Goal: Find specific page/section: Find specific page/section

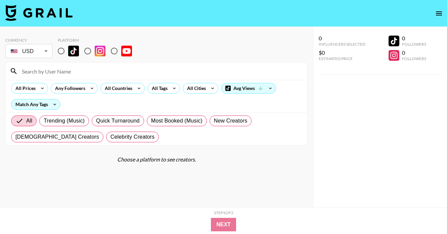
click at [63, 52] on input "radio" at bounding box center [61, 51] width 14 height 14
radio input "true"
click at [62, 72] on input at bounding box center [161, 71] width 286 height 11
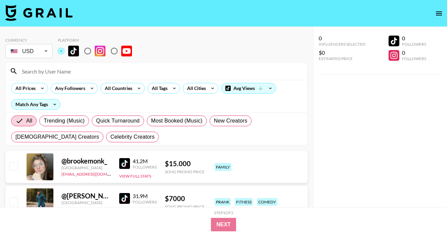
paste input "joealbanese"
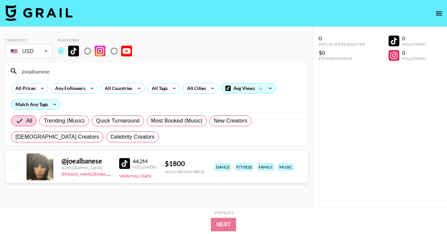
click at [57, 71] on input "joealbanese" at bounding box center [161, 71] width 286 height 11
click at [38, 70] on input "joealbanese" at bounding box center [161, 71] width 286 height 11
paste input "idriss.sabiri"
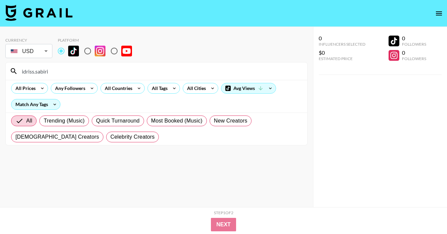
click at [35, 72] on input "idriss.sabiri" at bounding box center [161, 71] width 286 height 11
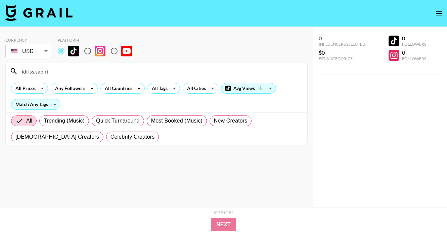
paste input "zainab.thatgirl"
click at [41, 74] on input "zainab.thatgirl" at bounding box center [161, 71] width 286 height 11
paste input "sptrakori_"
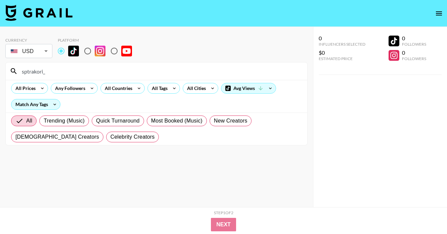
click at [31, 69] on input "sptrakori_" at bounding box center [161, 71] width 286 height 11
paste input "yuanactona"
click at [40, 73] on input "yuanactona" at bounding box center [161, 71] width 286 height 11
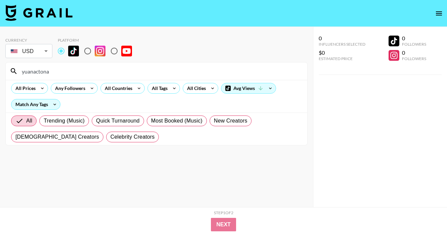
paste input "sabrianto_30"
click at [38, 74] on input "sabrianto_30" at bounding box center [161, 71] width 286 height 11
paste input "rubentuestaok"
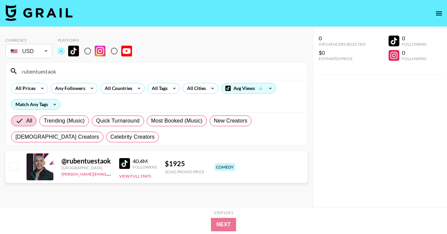
click at [42, 67] on input "rubentuestaok" at bounding box center [161, 71] width 286 height 11
paste input "[PERSON_NAME].[PERSON_NAME]"
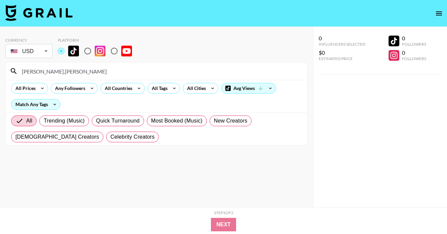
click at [39, 76] on input "[PERSON_NAME].[PERSON_NAME]" at bounding box center [161, 71] width 286 height 11
paste input "kkorob"
click at [42, 67] on input "[PERSON_NAME].kkoroba" at bounding box center [161, 71] width 286 height 11
click at [41, 68] on input "[PERSON_NAME].kkoroba" at bounding box center [161, 71] width 286 height 11
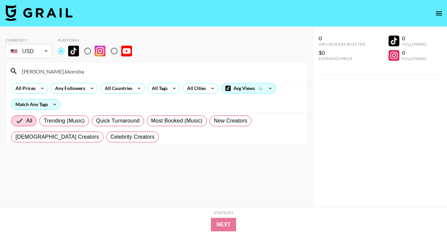
click at [41, 68] on input "[PERSON_NAME].kkoroba" at bounding box center [161, 71] width 286 height 11
paste input
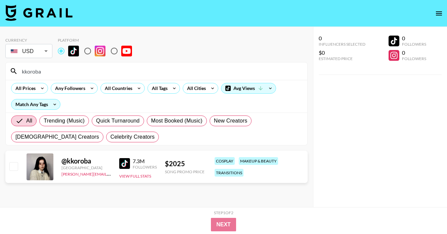
click at [31, 75] on input "kkoroba" at bounding box center [161, 71] width 286 height 11
paste input "tijen_y"
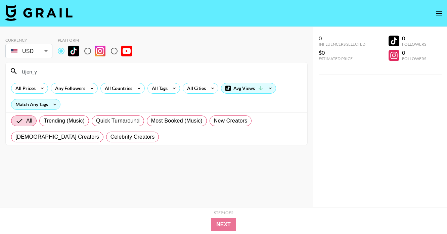
type input "tijen_y"
